Goal: Information Seeking & Learning: Learn about a topic

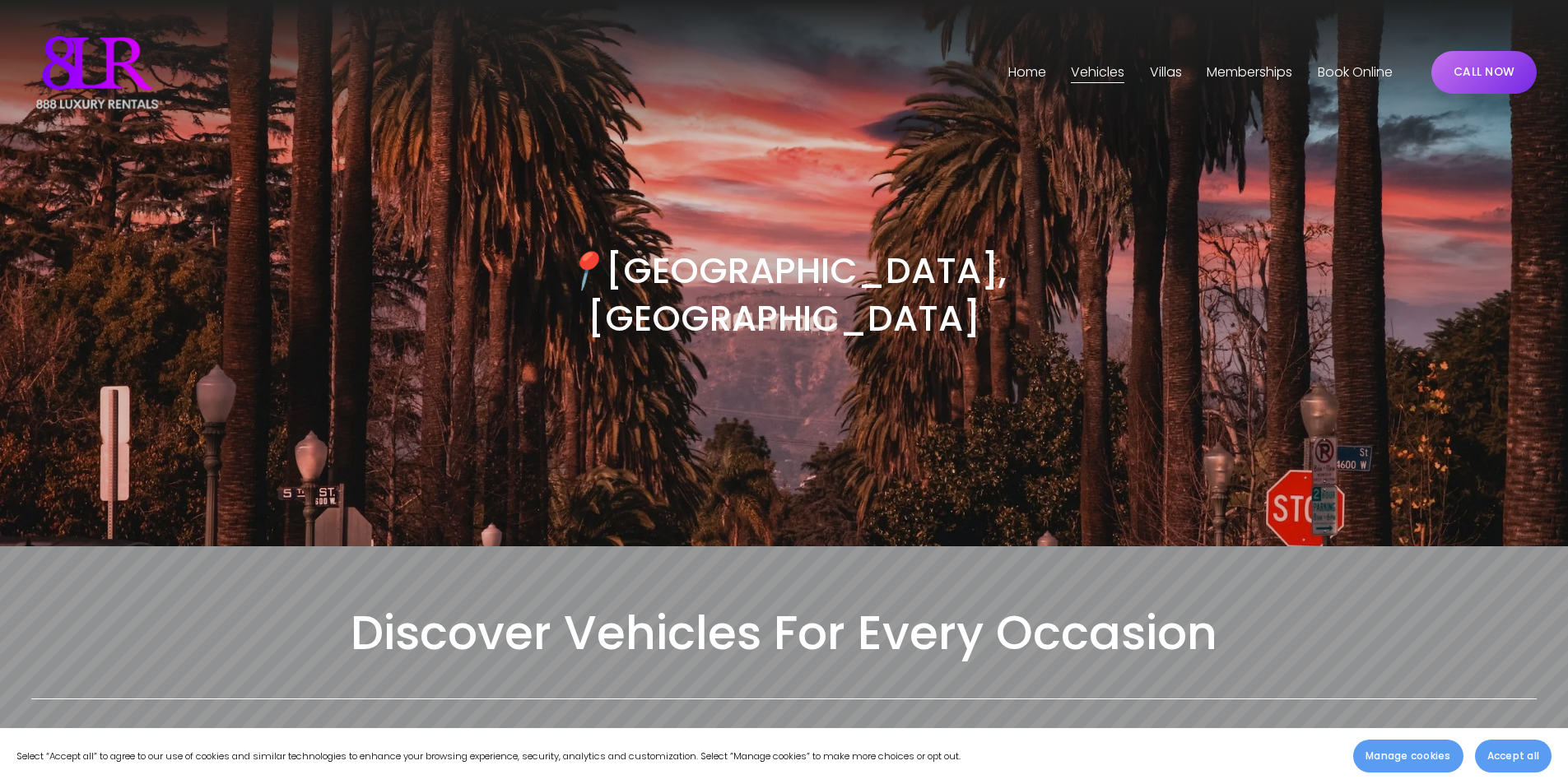
click at [1237, 71] on link "Memberships" at bounding box center [1249, 72] width 86 height 26
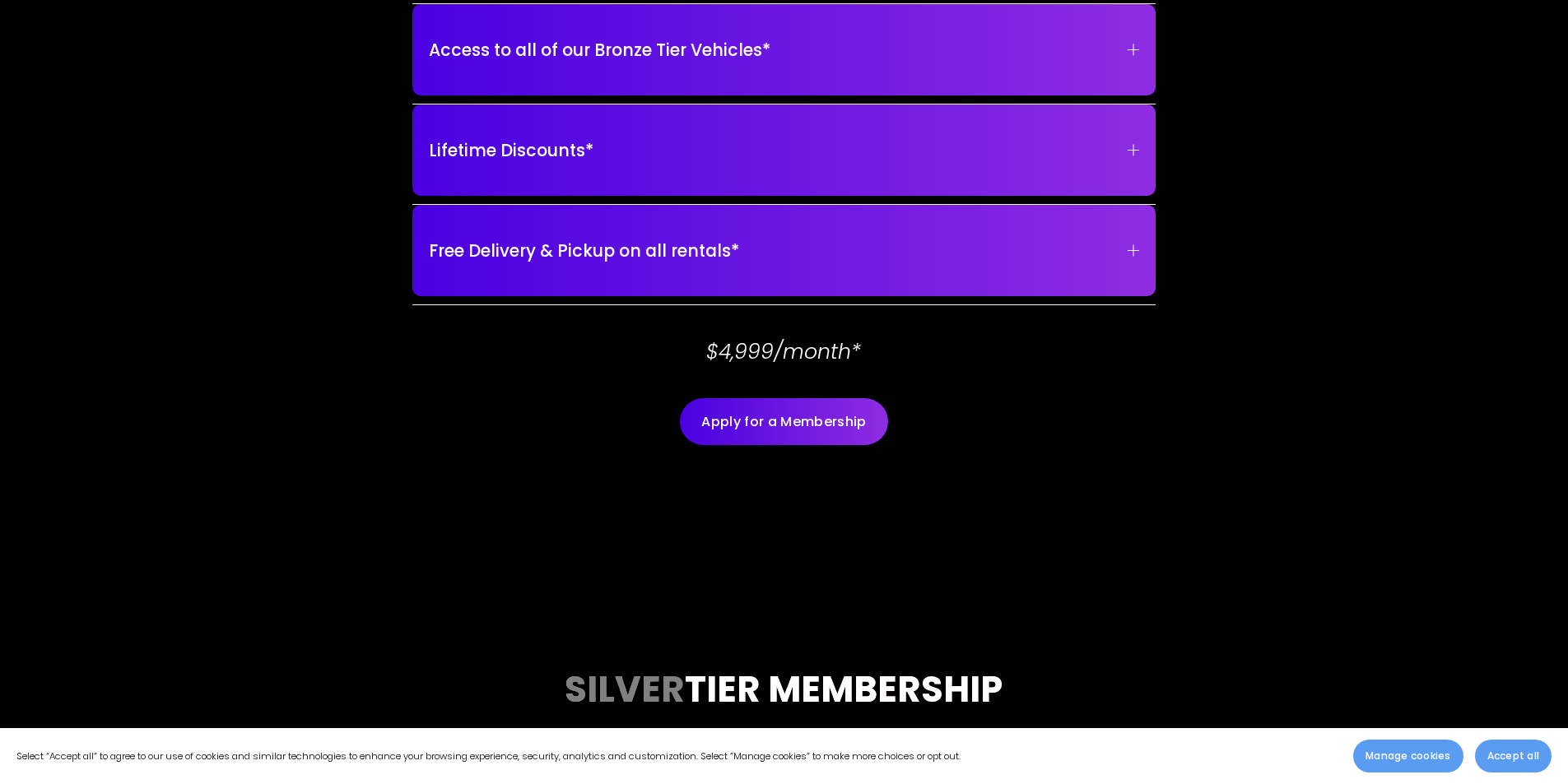
scroll to position [741, 0]
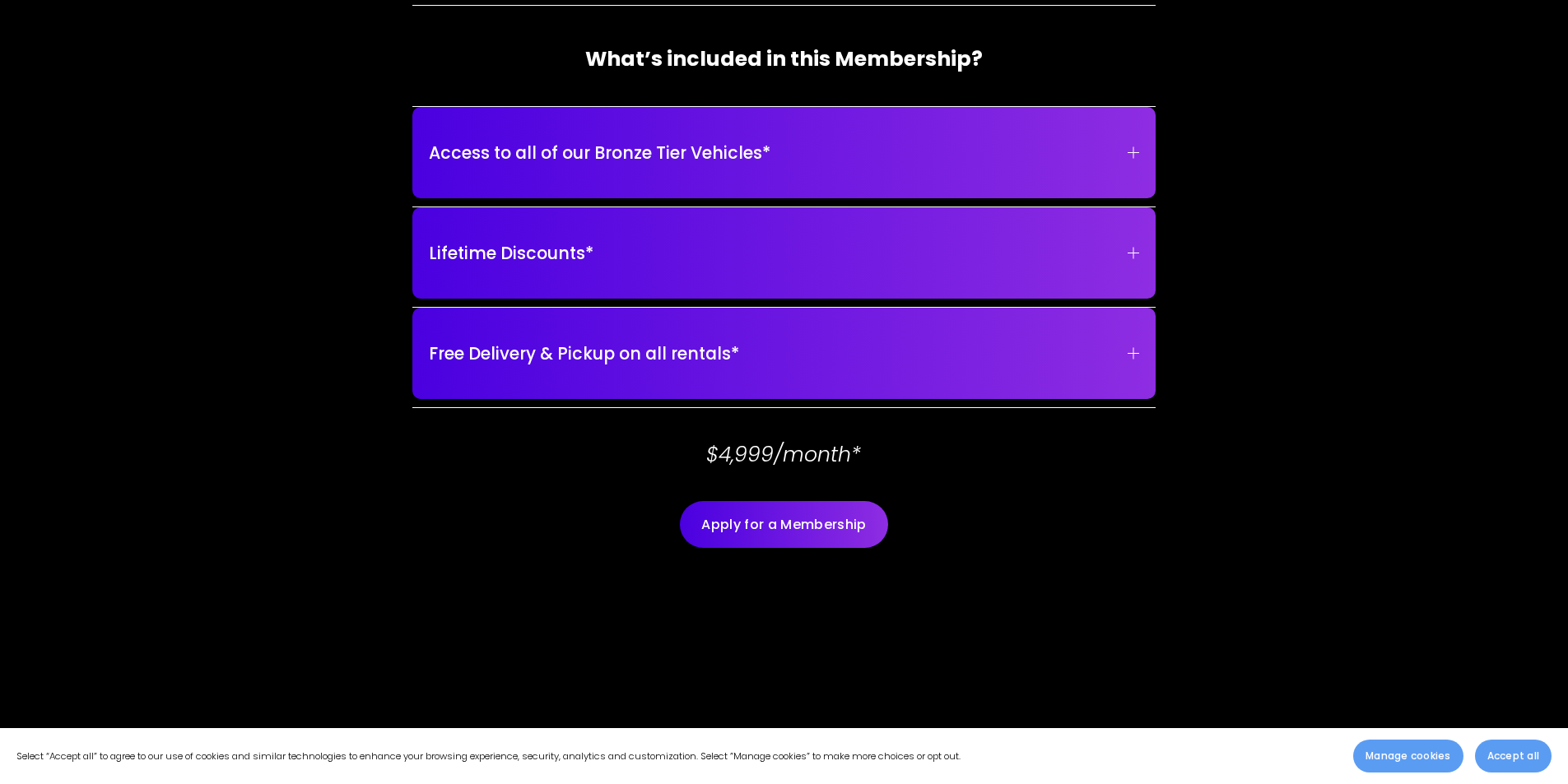
click at [1118, 158] on span "Access to all of our Bronze Tier Vehicles*" at bounding box center [778, 153] width 699 height 25
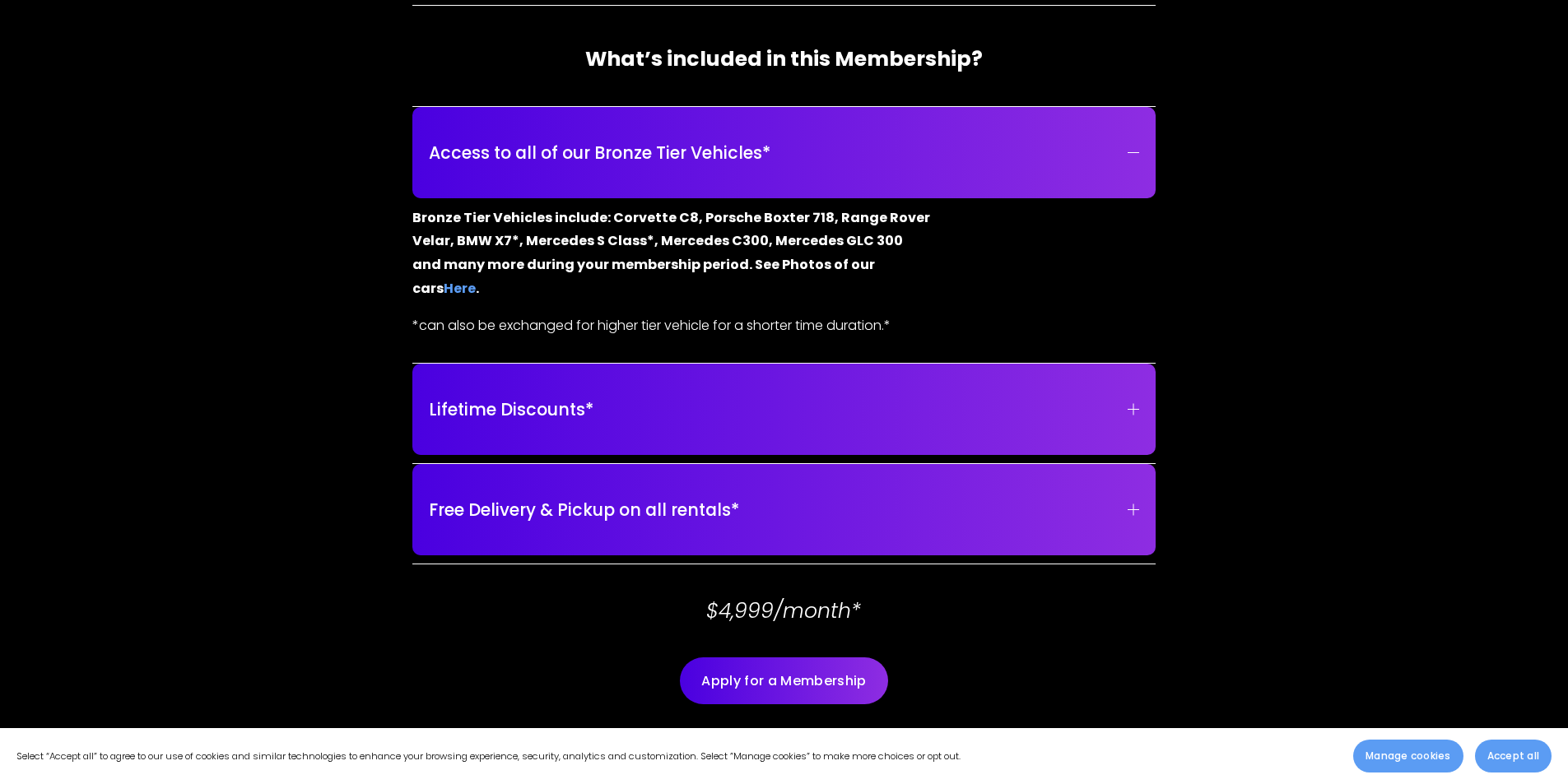
click at [1116, 397] on span "Lifetime Discounts*" at bounding box center [778, 409] width 699 height 25
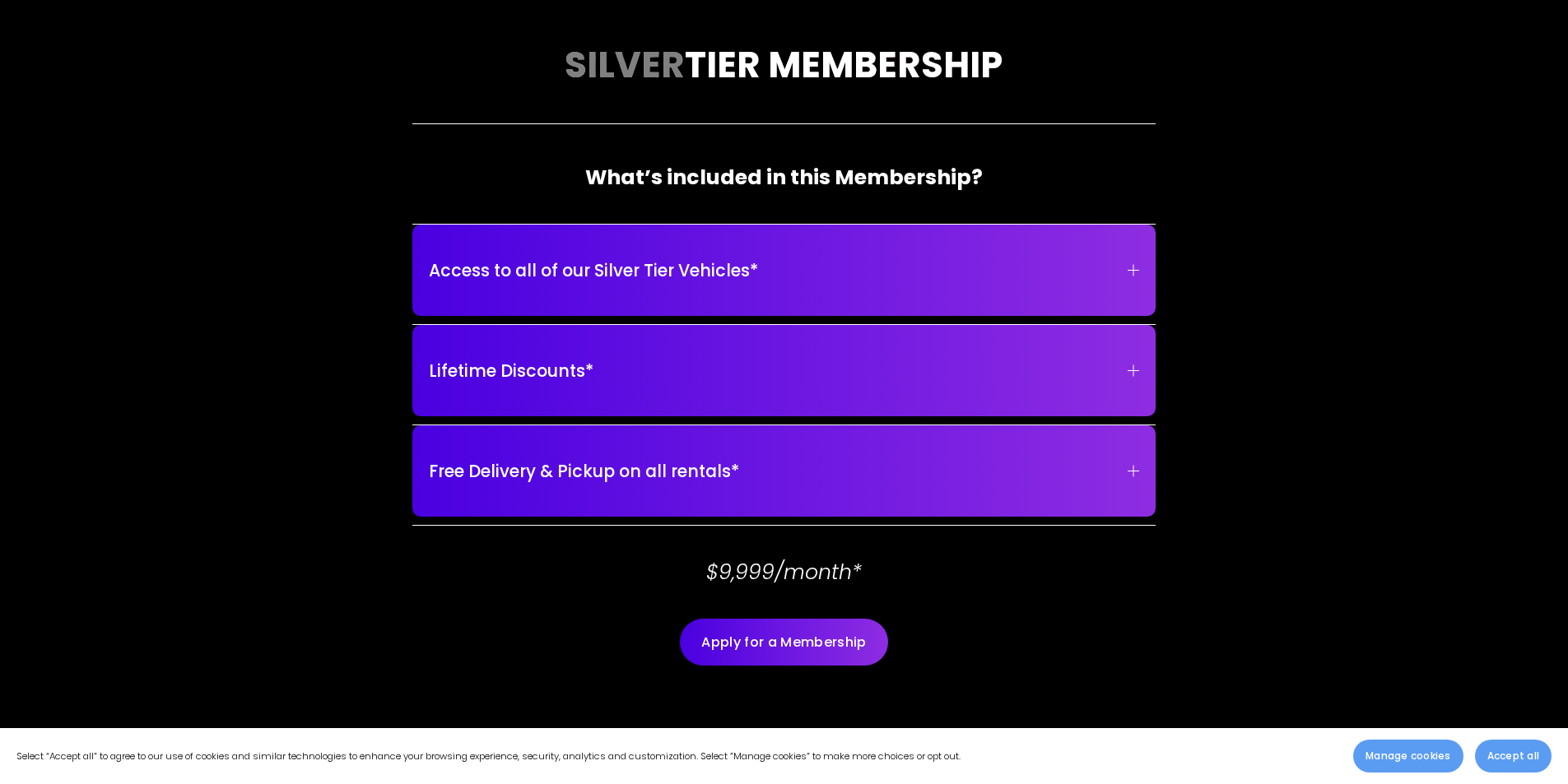
scroll to position [1564, 0]
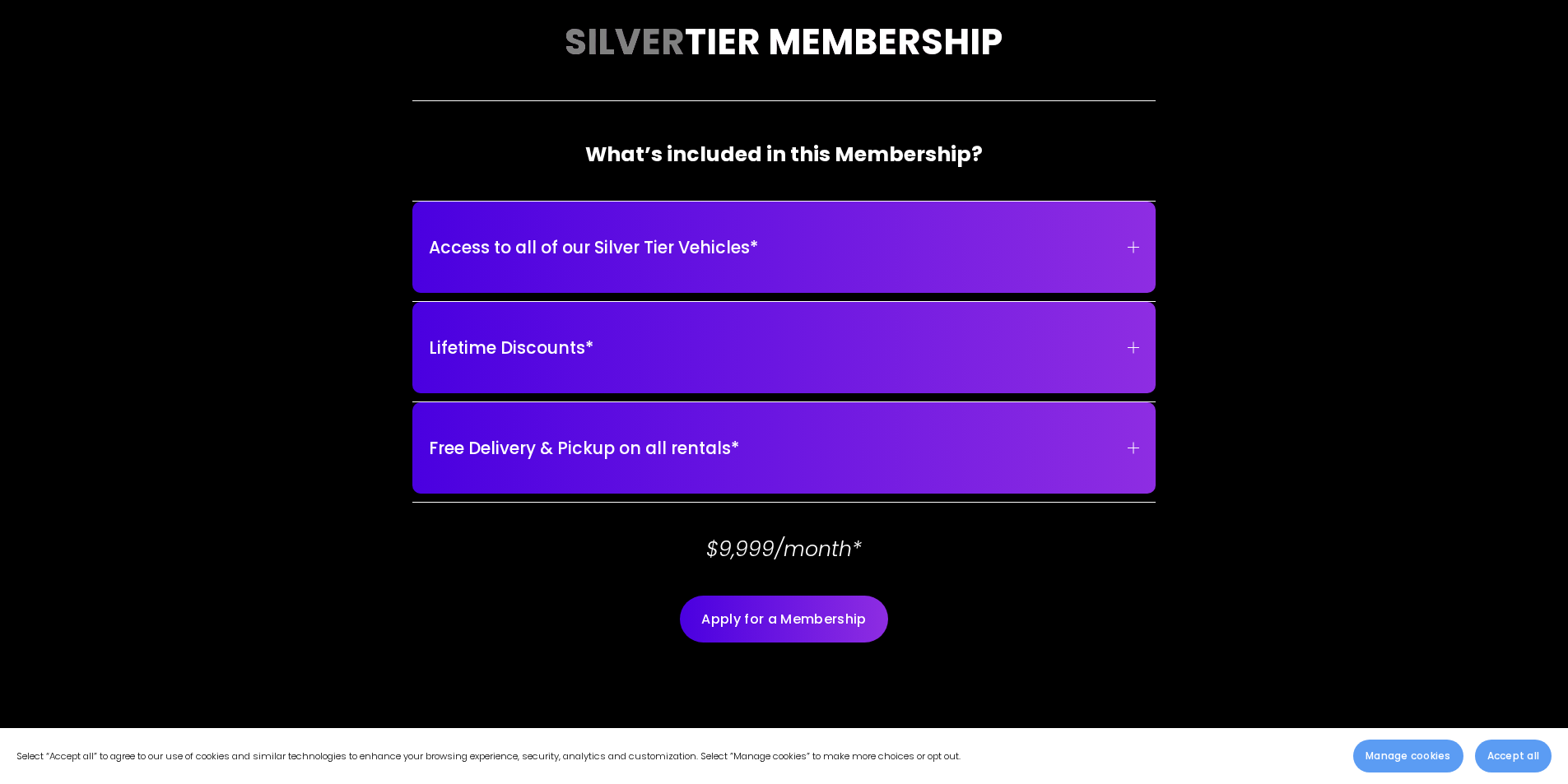
click at [1042, 252] on span "Access to all of our Silver Tier Vehicles*" at bounding box center [778, 247] width 699 height 25
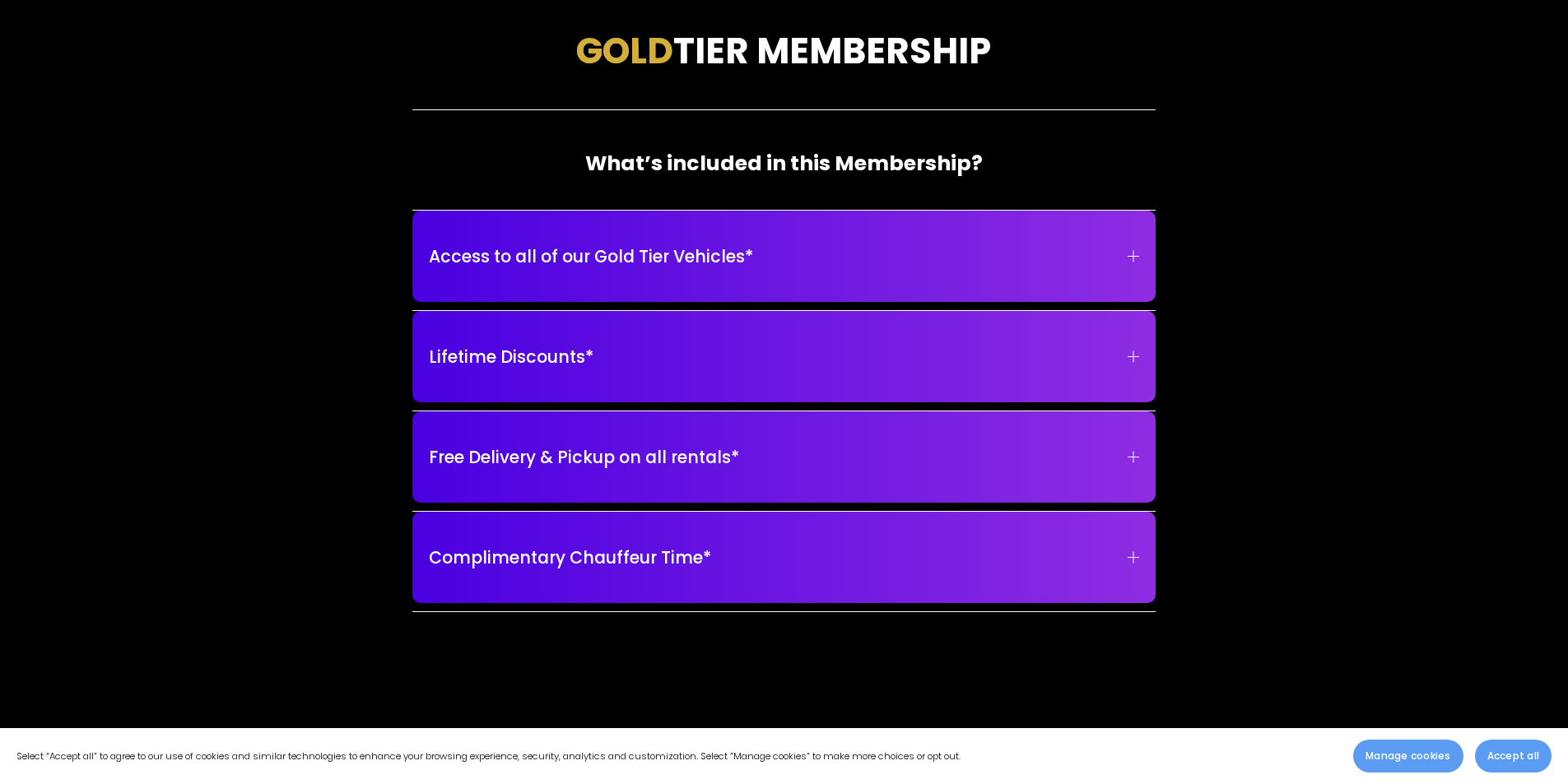
scroll to position [2550, 0]
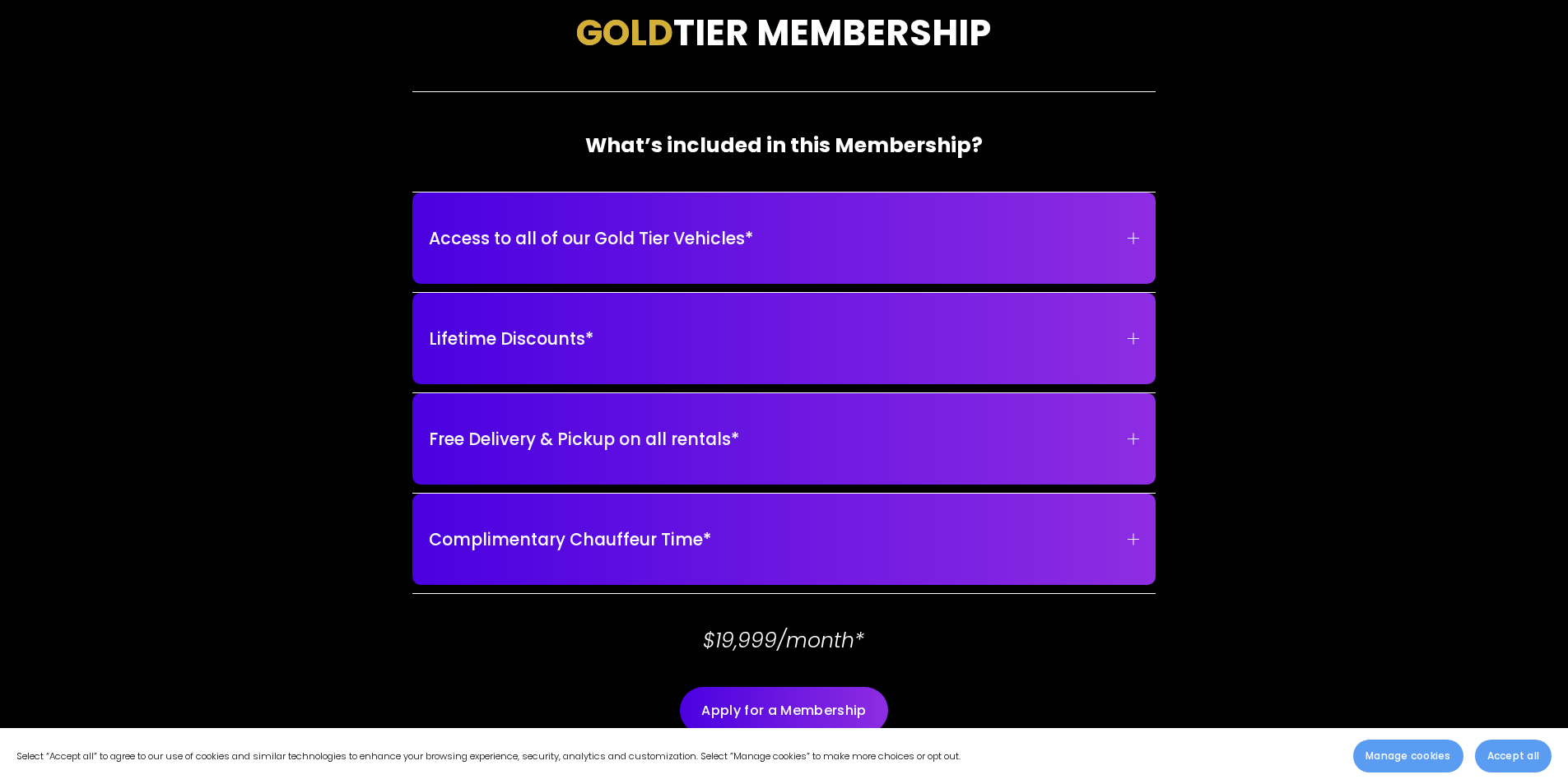
click at [929, 233] on span "Access to all of our Gold Tier Vehicles*" at bounding box center [778, 238] width 699 height 25
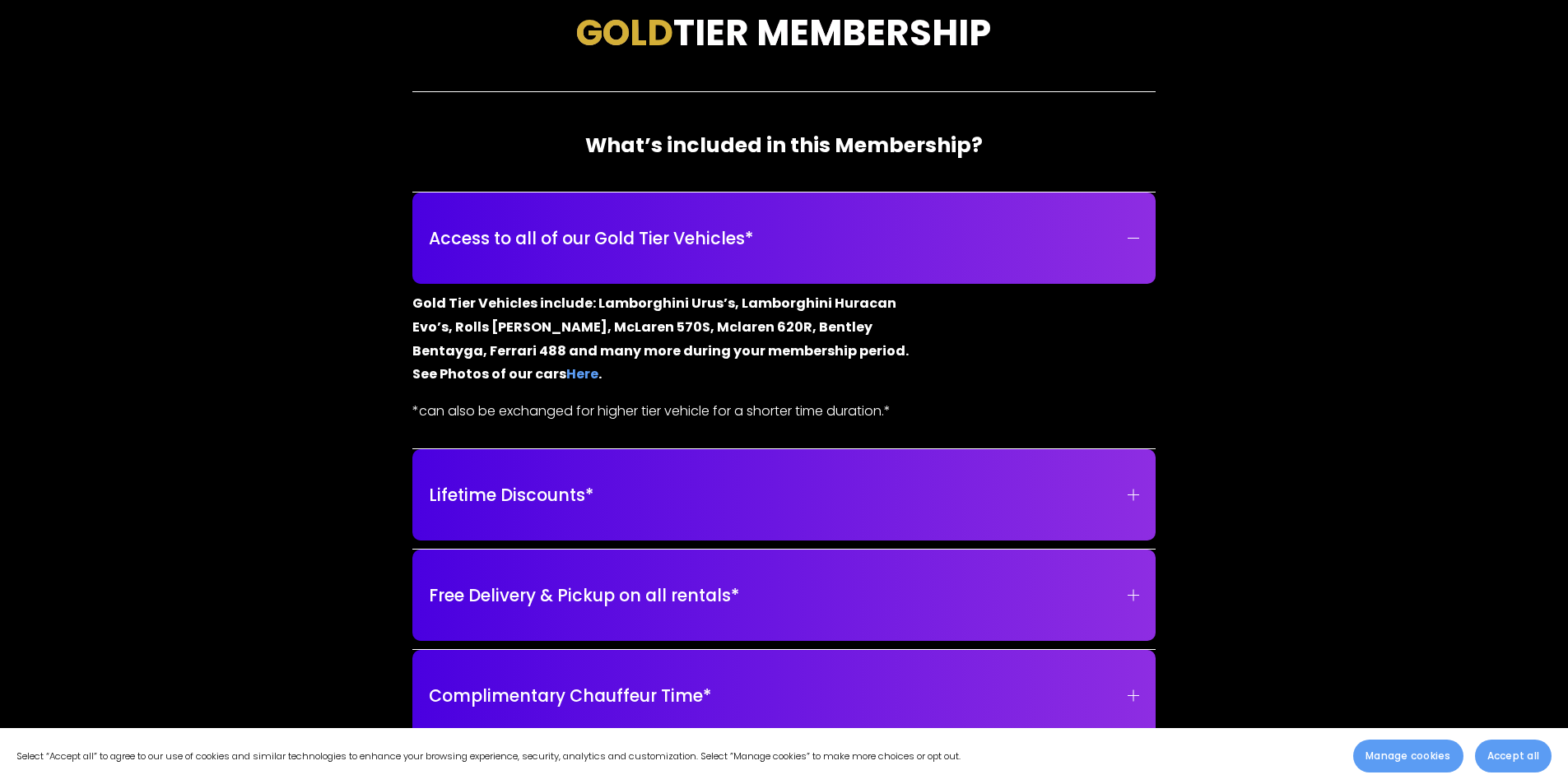
click at [929, 233] on span "Access to all of our Gold Tier Vehicles*" at bounding box center [778, 238] width 699 height 25
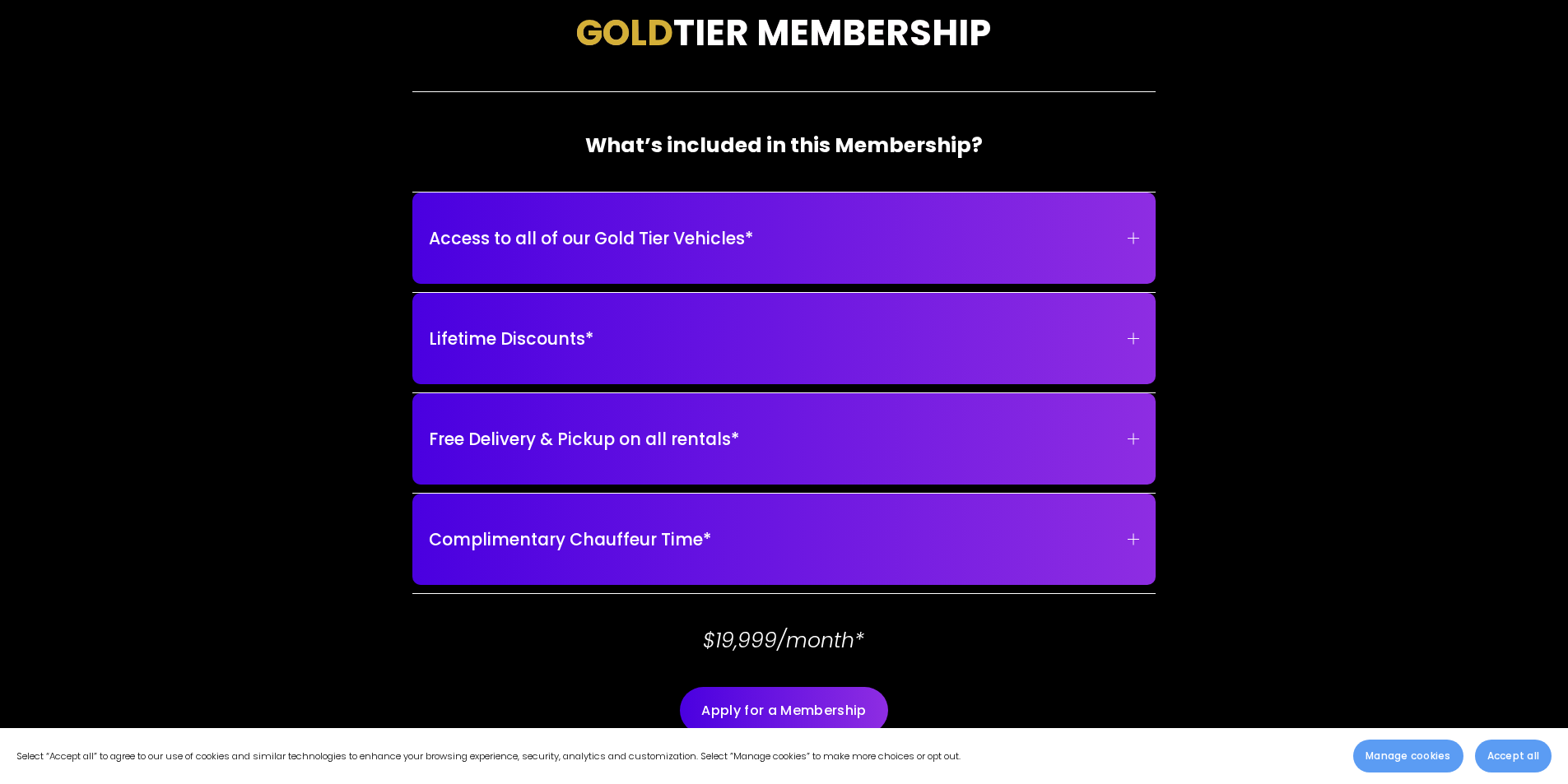
click at [911, 317] on button "Lifetime Discounts*" at bounding box center [784, 338] width 711 height 75
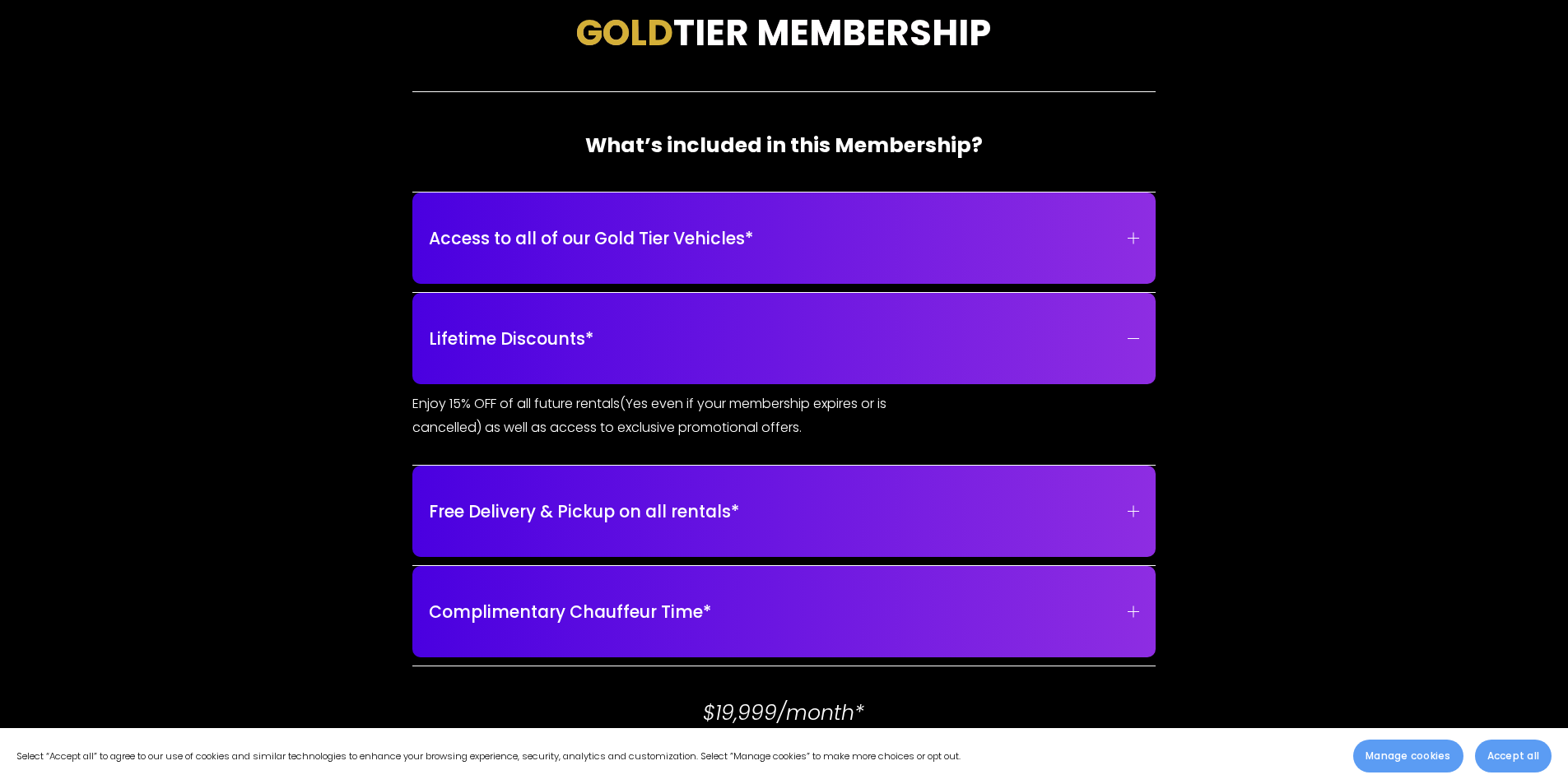
click at [911, 319] on button "Lifetime Discounts*" at bounding box center [784, 338] width 711 height 75
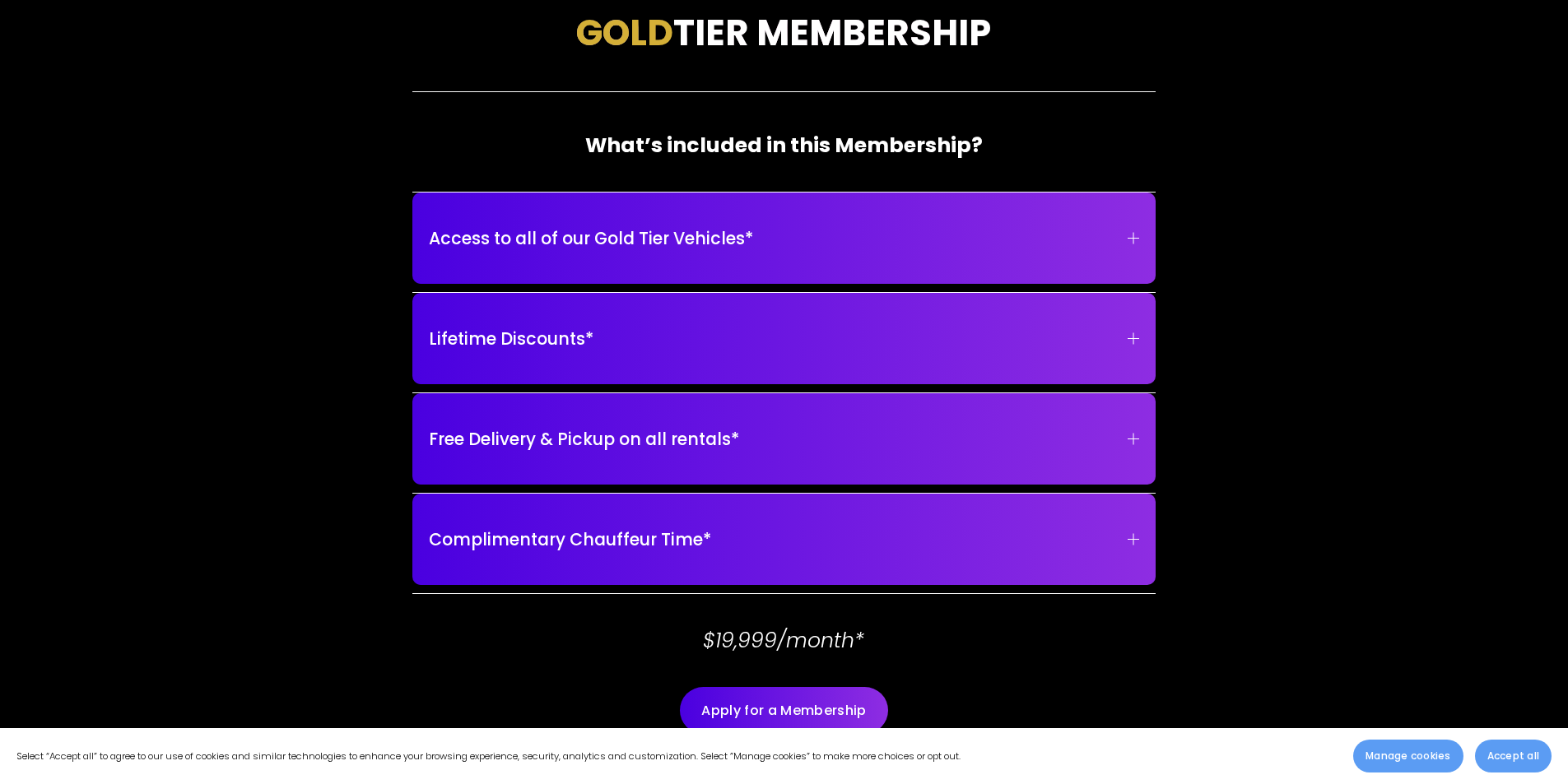
click at [935, 251] on span "Access to all of our Gold Tier Vehicles*" at bounding box center [778, 238] width 699 height 25
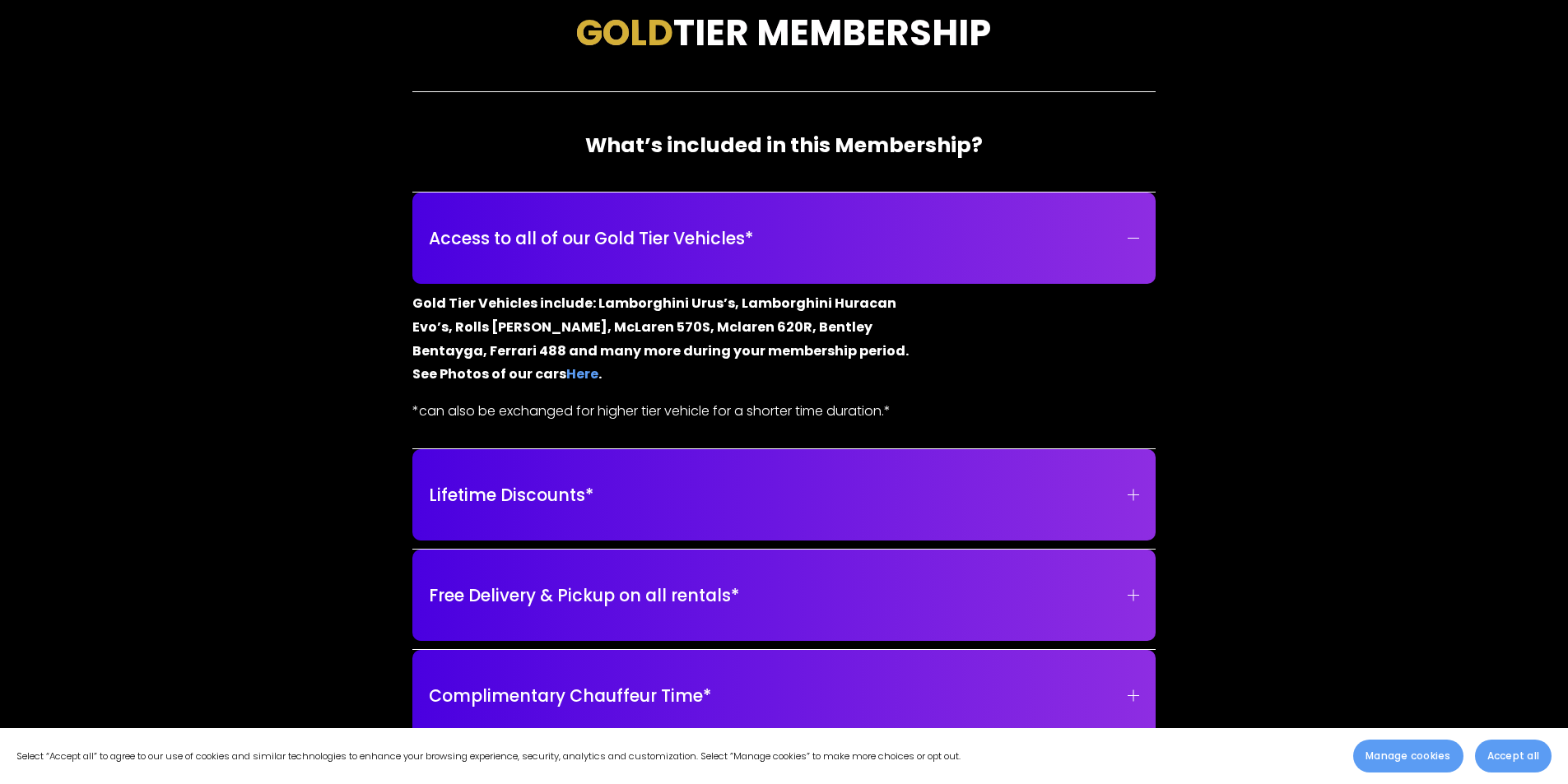
click at [566, 379] on strong "Here" at bounding box center [583, 374] width 32 height 19
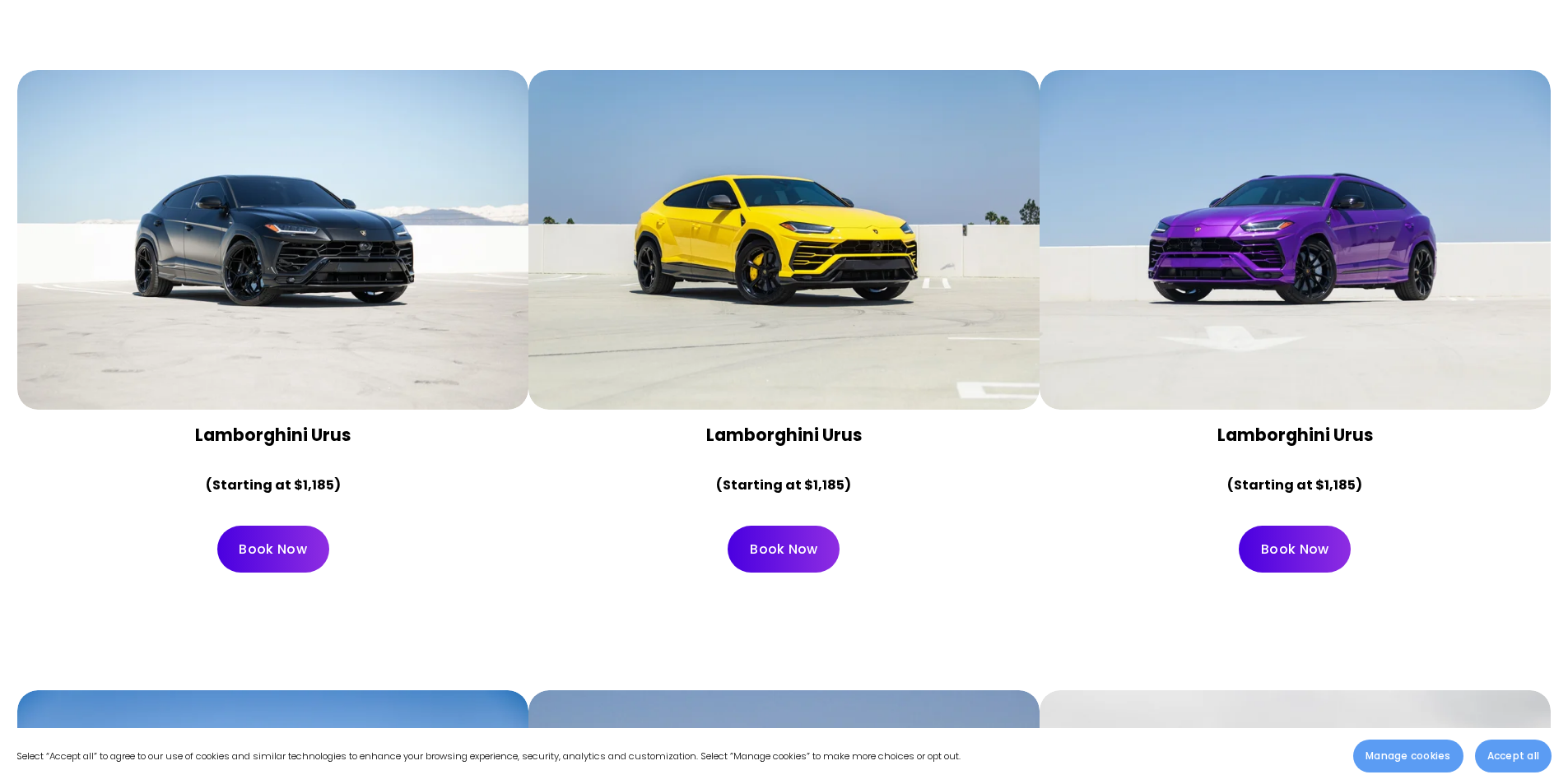
scroll to position [1316, 0]
